Goal: Information Seeking & Learning: Learn about a topic

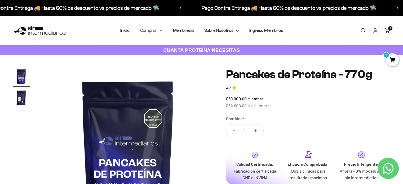
click at [146, 29] on summary "Comprar" at bounding box center [151, 30] width 22 height 7
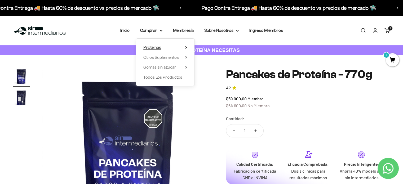
click at [160, 48] on span "Proteínas" at bounding box center [152, 47] width 18 height 5
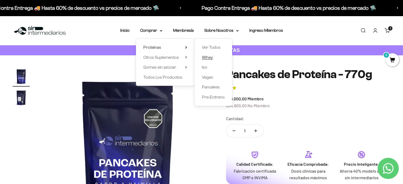
click at [212, 56] on span "Whey" at bounding box center [207, 57] width 11 height 5
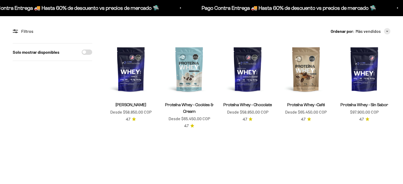
scroll to position [41, 0]
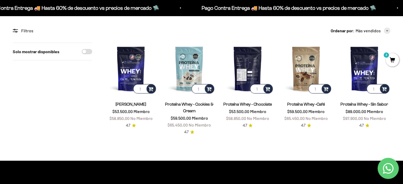
click at [248, 64] on img at bounding box center [248, 69] width 52 height 52
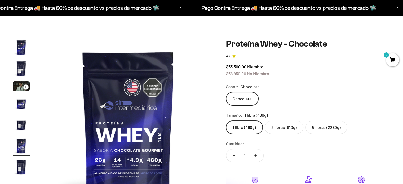
scroll to position [33, 0]
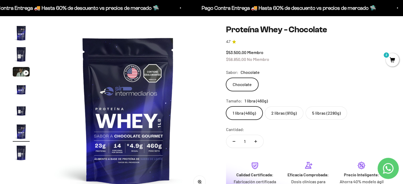
click at [17, 53] on img "Ir al artículo 2" at bounding box center [21, 54] width 17 height 17
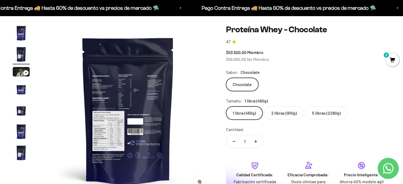
click at [20, 35] on img "Ir al artículo 1" at bounding box center [21, 33] width 17 height 17
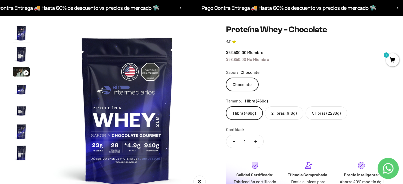
scroll to position [0, 0]
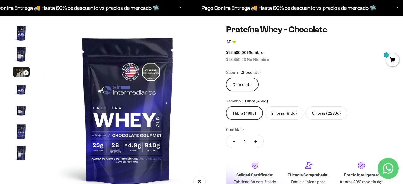
click at [22, 53] on img "Ir al artículo 2" at bounding box center [21, 54] width 17 height 17
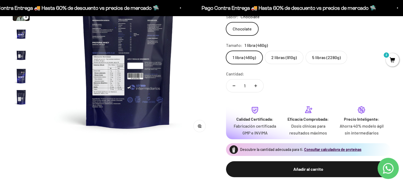
scroll to position [89, 0]
click at [201, 127] on icon "button" at bounding box center [201, 127] width 1 height 1
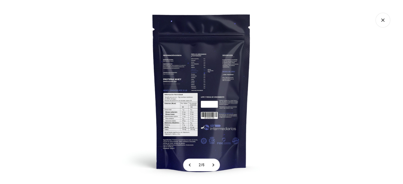
click at [184, 87] on img at bounding box center [201, 92] width 184 height 184
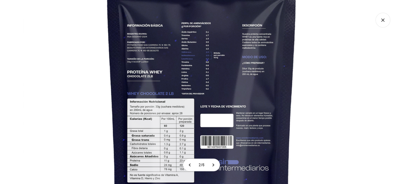
click at [383, 23] on icon "Cerrar galería" at bounding box center [383, 20] width 15 height 15
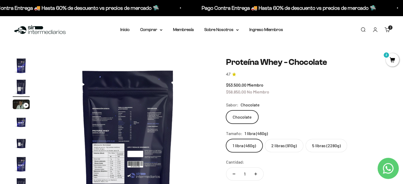
scroll to position [0, 0]
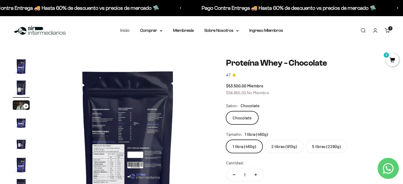
click at [125, 31] on link "Inicio" at bounding box center [124, 30] width 9 height 5
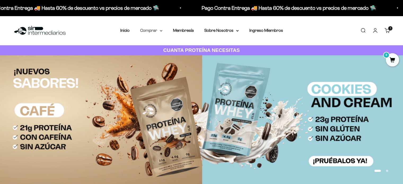
click at [154, 30] on summary "Comprar" at bounding box center [151, 30] width 22 height 7
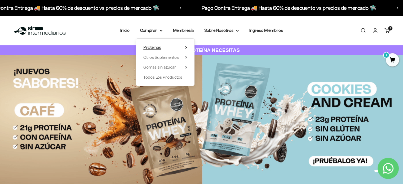
click at [165, 47] on summary "Proteínas" at bounding box center [165, 47] width 44 height 7
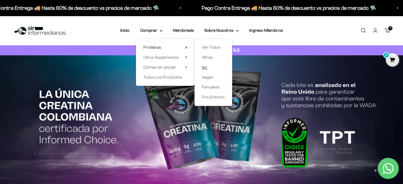
click at [204, 68] on span "Iso" at bounding box center [204, 67] width 5 height 5
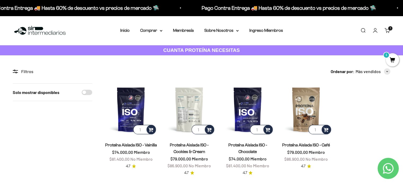
click at [187, 96] on img at bounding box center [189, 109] width 52 height 52
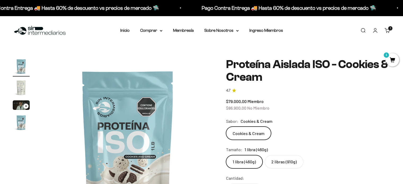
click at [276, 162] on label "2 libras (910g)" at bounding box center [284, 161] width 39 height 13
click at [226, 155] on input "2 libras (910g)" at bounding box center [226, 155] width 0 height 0
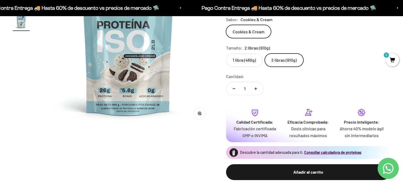
scroll to position [3, 0]
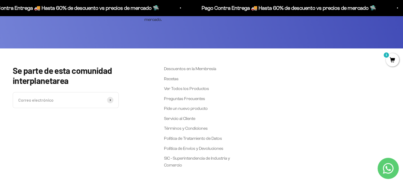
scroll to position [2160, 0]
click at [190, 127] on link "Términos y Condiciones" at bounding box center [186, 128] width 44 height 7
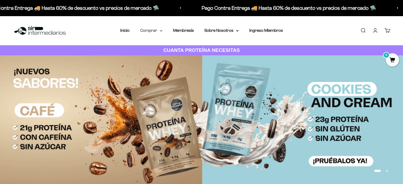
click at [158, 29] on summary "Comprar" at bounding box center [151, 30] width 22 height 7
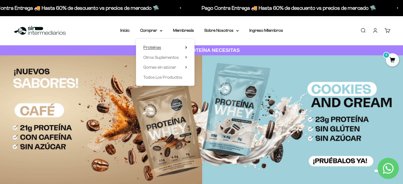
click at [157, 47] on span "Proteínas" at bounding box center [152, 47] width 18 height 5
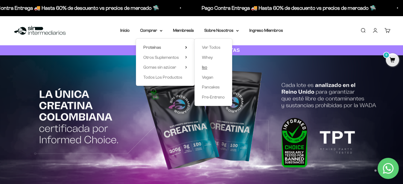
click at [205, 69] on span "Iso" at bounding box center [204, 67] width 5 height 5
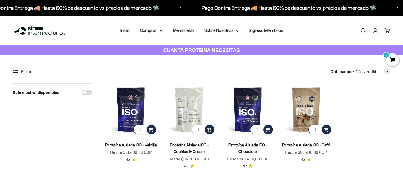
click at [188, 108] on img at bounding box center [189, 109] width 52 height 52
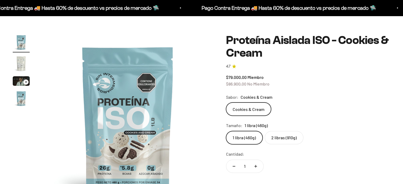
scroll to position [29, 0]
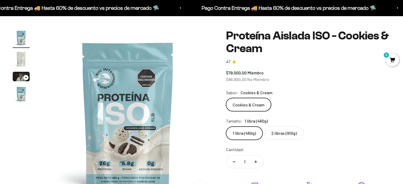
click at [272, 131] on label "2 libras (910g)" at bounding box center [284, 133] width 39 height 13
click at [226, 127] on input "2 libras (910g)" at bounding box center [226, 126] width 0 height 0
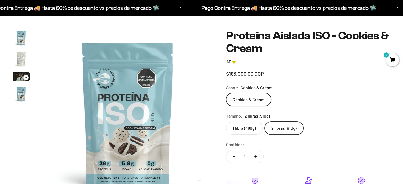
scroll to position [0, 532]
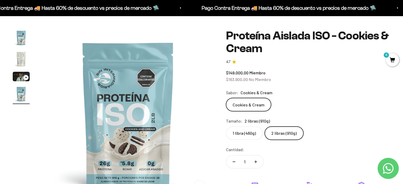
click at [20, 58] on img "Ir al artículo 2" at bounding box center [21, 59] width 17 height 17
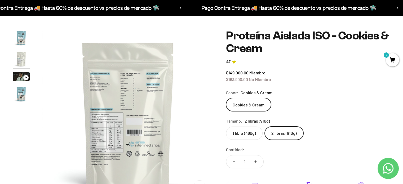
scroll to position [68, 0]
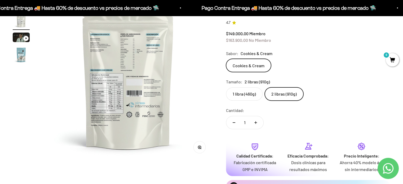
click at [196, 147] on button "Zoom" at bounding box center [200, 147] width 12 height 12
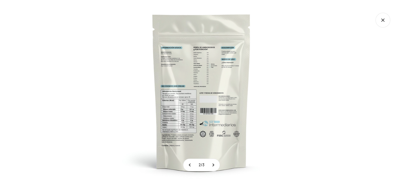
click at [170, 73] on img at bounding box center [201, 92] width 184 height 184
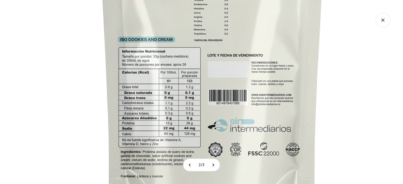
click at [164, 29] on img at bounding box center [212, 53] width 424 height 424
